Goal: Obtain resource: Download file/media

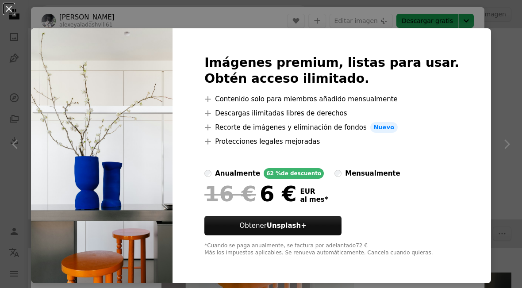
scroll to position [717, 0]
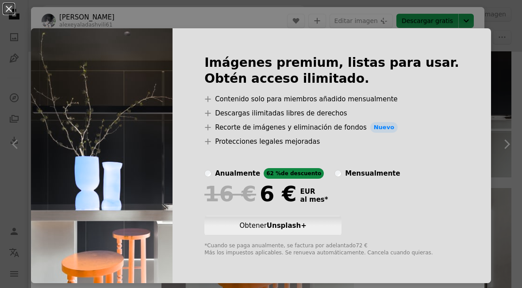
click at [487, 77] on div "An X shape Imágenes premium, listas para usar. Obtén acceso ilimitado. A plus s…" at bounding box center [261, 144] width 522 height 288
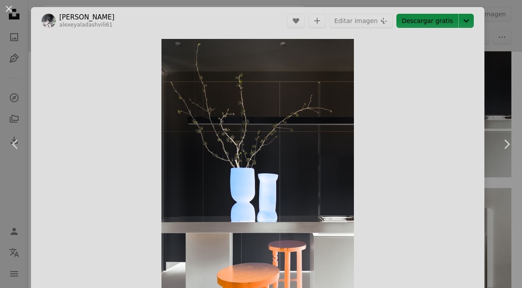
click at [342, 16] on button "Editar imagen Plus sign for Unsplash+" at bounding box center [360, 21] width 63 height 14
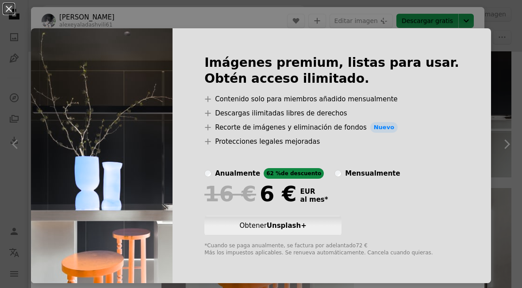
click at [327, 18] on div "An X shape Imágenes premium, listas para usar. Obtén acceso ilimitado. A plus s…" at bounding box center [261, 144] width 522 height 288
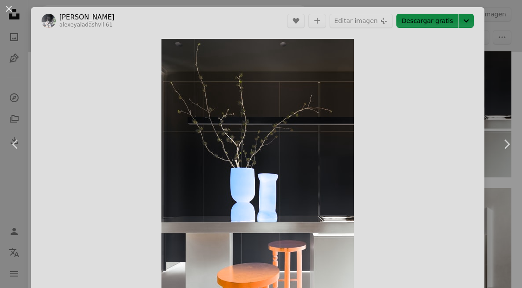
click at [326, 17] on button "A plus sign" at bounding box center [317, 21] width 18 height 14
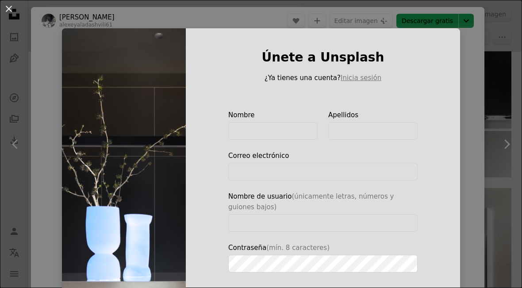
click at [479, 142] on div "An X shape Únete a Unsplash ¿Ya tienes una cuenta? Inicia sesión Nombre Apellid…" at bounding box center [261, 144] width 522 height 288
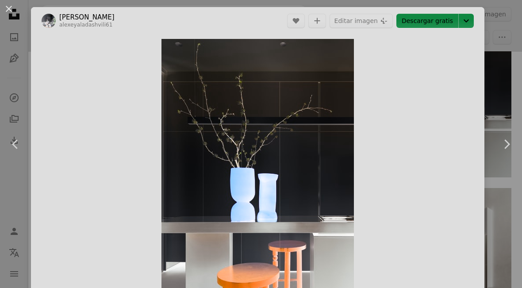
click at [27, 144] on link "Chevron left" at bounding box center [15, 144] width 31 height 85
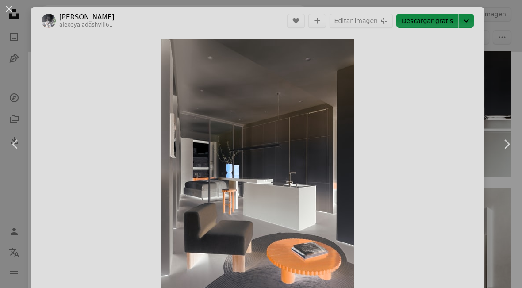
click at [503, 156] on link "Chevron right" at bounding box center [506, 144] width 31 height 85
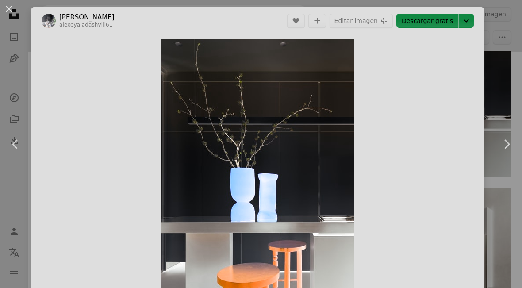
click at [14, 14] on button "An X shape" at bounding box center [9, 9] width 11 height 11
